Goal: Task Accomplishment & Management: Use online tool/utility

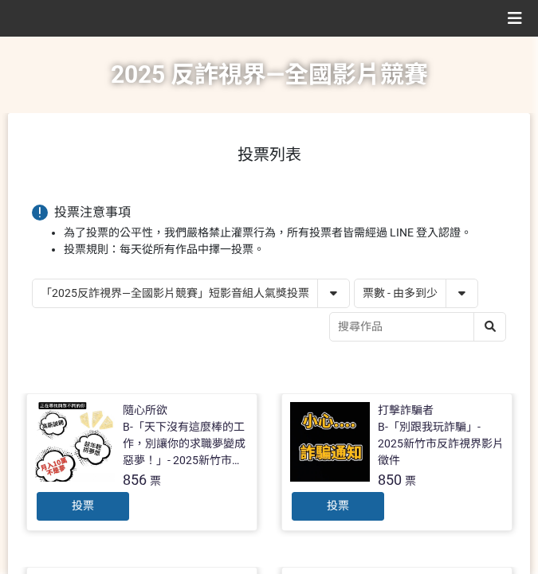
select select "vote"
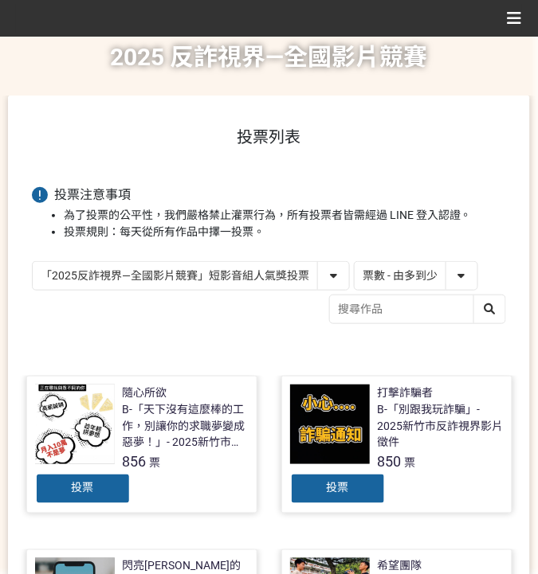
click at [265, 276] on select "「2025反詐視界—全國影片競賽」短影音組人氣獎投票 「2025反詐視界—全國影片競賽」短片組人氣獎投票" at bounding box center [191, 276] width 316 height 28
click at [33, 262] on select "「2025反詐視界—全國影片競賽」短影音組人氣獎投票 「2025反詐視界—全國影片競賽」短片組人氣獎投票" at bounding box center [191, 276] width 316 height 28
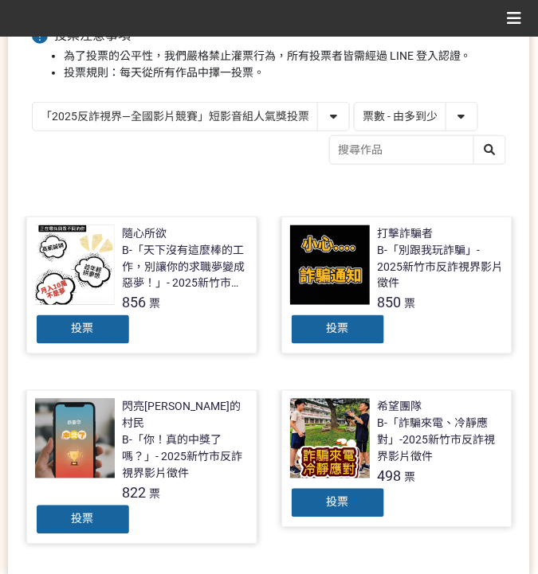
scroll to position [230, 0]
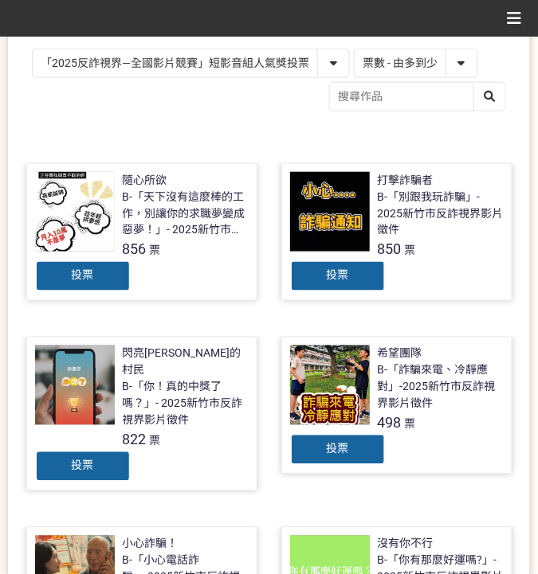
click at [103, 276] on div "投票" at bounding box center [83, 276] width 96 height 32
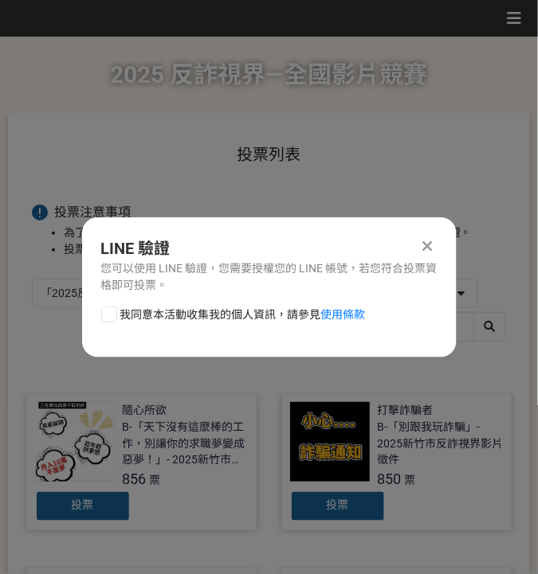
scroll to position [0, 0]
click at [158, 317] on span "我同意本活動收集我的個人資訊，請參見 使用條款" at bounding box center [242, 315] width 245 height 17
click at [112, 317] on input "我同意本活動收集我的個人資訊，請參見 使用條款" at bounding box center [107, 314] width 10 height 10
checkbox input "false"
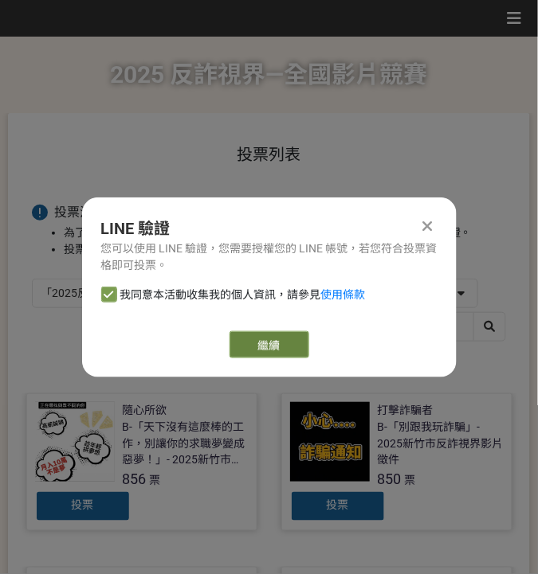
click at [299, 347] on link "繼續" at bounding box center [269, 344] width 80 height 27
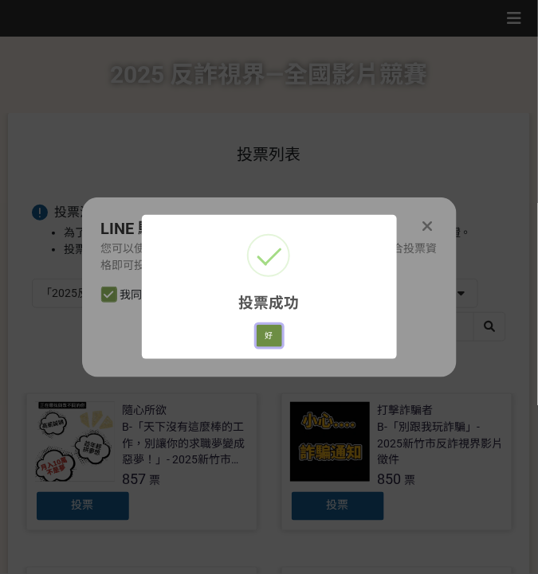
click at [275, 336] on button "好" at bounding box center [268, 336] width 25 height 22
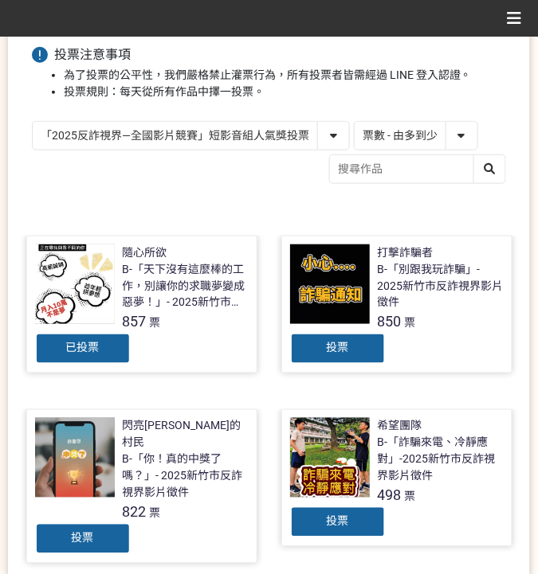
scroll to position [139, 0]
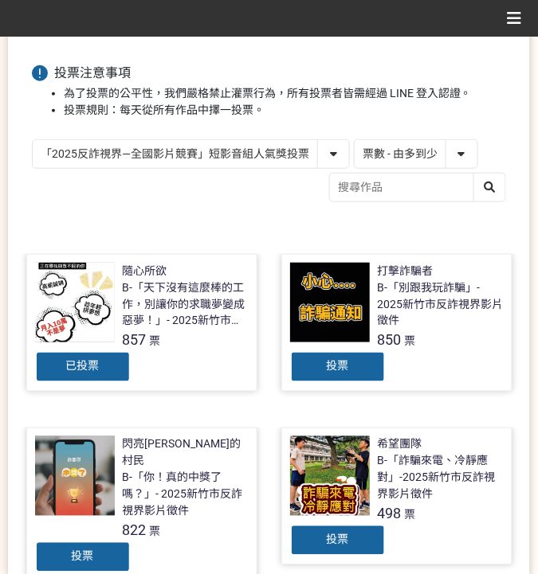
click at [209, 148] on select "「2025反詐視界—全國影片競賽」短影音組人氣獎投票 「2025反詐視界—全國影片競賽」短片組人氣獎投票" at bounding box center [191, 154] width 316 height 28
select select "13146"
click at [33, 140] on select "「2025反詐視界—全國影片競賽」短影音組人氣獎投票 「2025反詐視界—全國影片競賽」短片組人氣獎投票" at bounding box center [191, 154] width 316 height 28
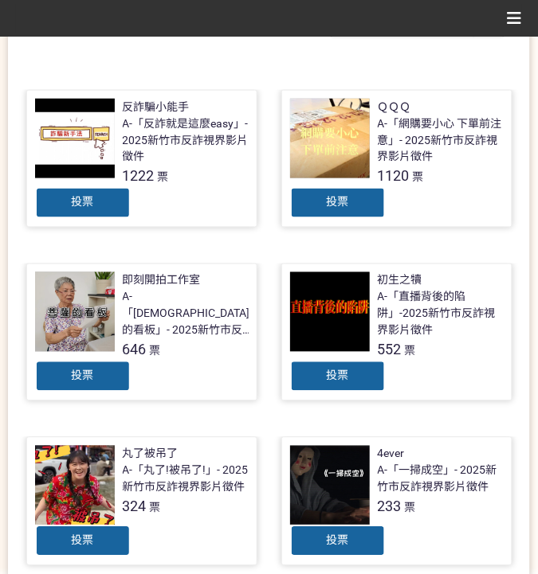
scroll to position [319, 0]
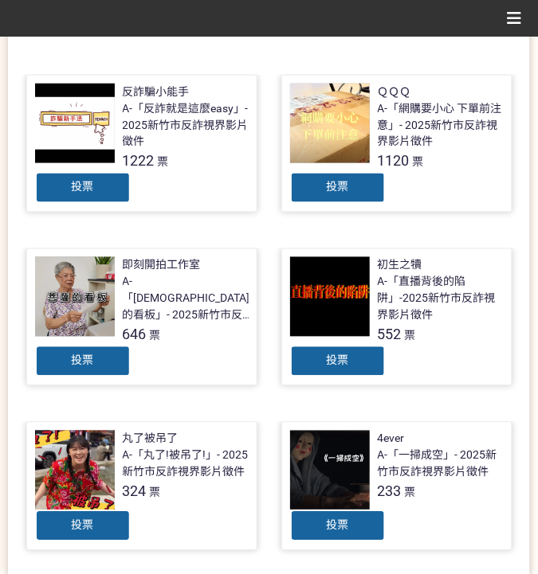
click at [118, 205] on link "反詐騙小能手 A-「反詐就是這麼easy」- 2025新竹市反詐視界影片徵件 1222 票 投票" at bounding box center [141, 144] width 231 height 138
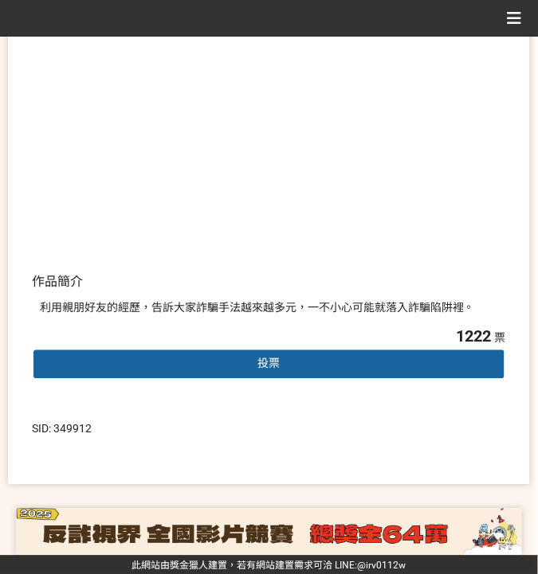
scroll to position [221, 0]
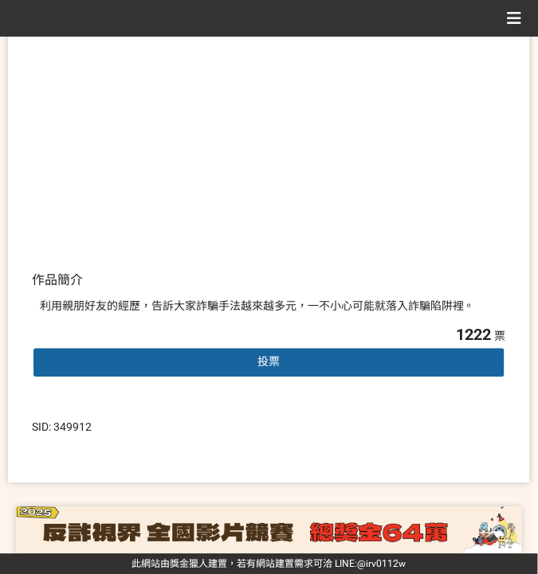
click at [358, 367] on div "投票" at bounding box center [269, 363] width 474 height 32
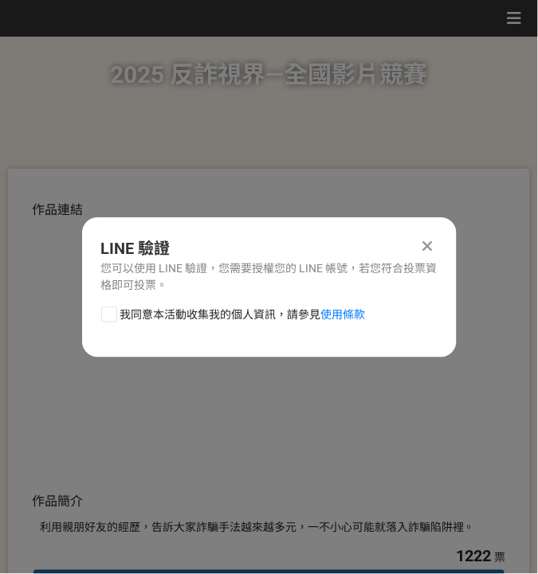
click at [203, 321] on span "我同意本活動收集我的個人資訊，請參見 使用條款" at bounding box center [242, 315] width 245 height 17
click at [112, 319] on input "我同意本活動收集我的個人資訊，請參見 使用條款" at bounding box center [107, 314] width 10 height 10
checkbox input "false"
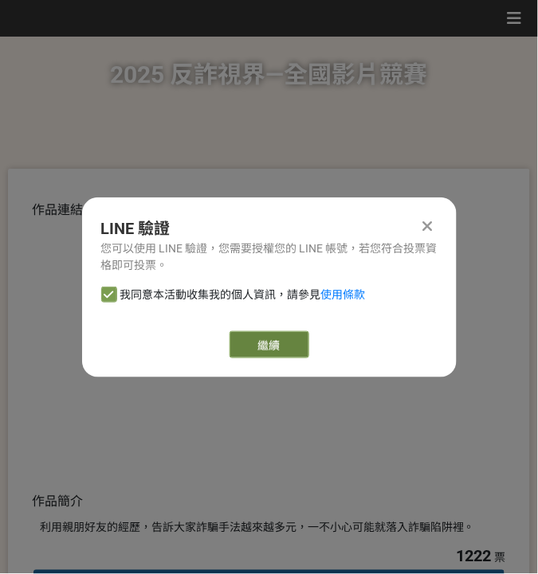
click at [244, 340] on link "繼續" at bounding box center [269, 344] width 80 height 27
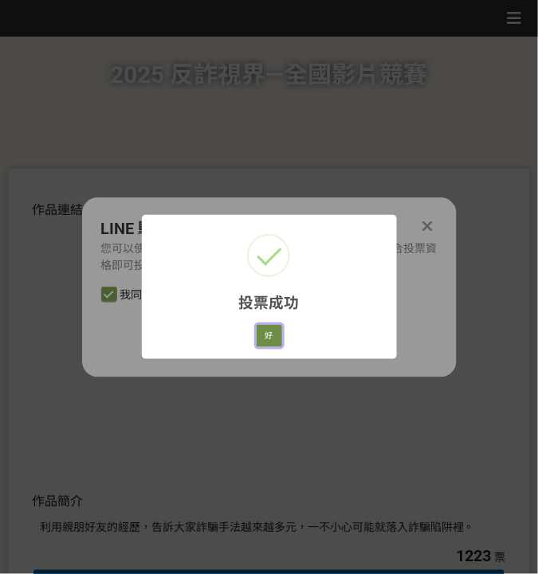
click at [274, 334] on button "好" at bounding box center [268, 336] width 25 height 22
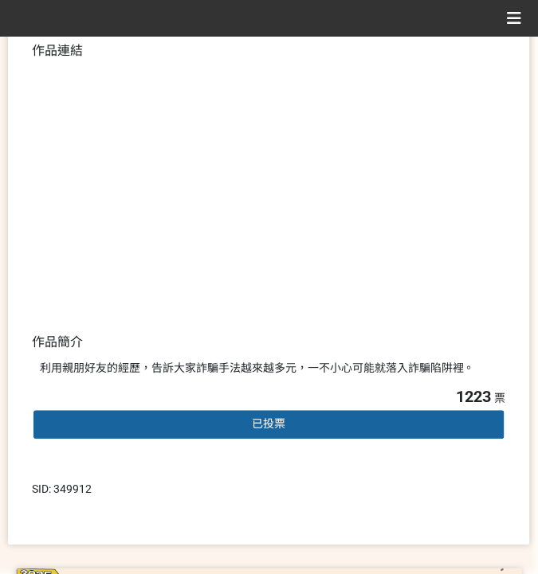
scroll to position [187, 0]
